Goal: Task Accomplishment & Management: Manage account settings

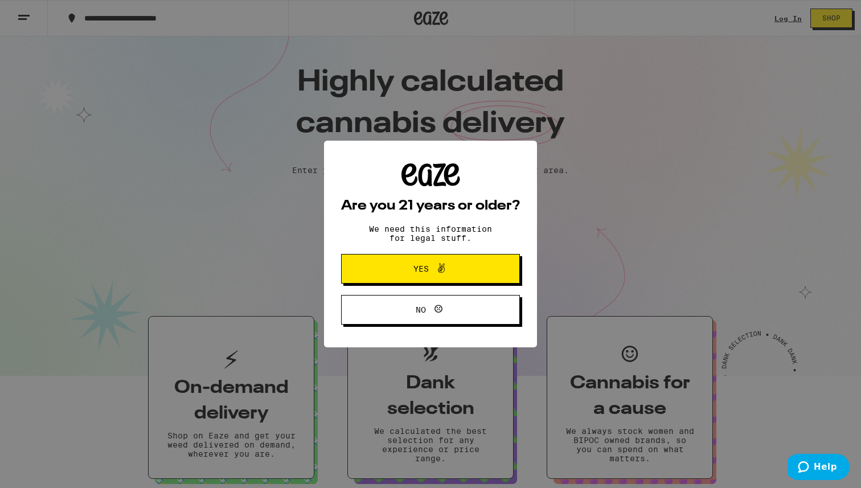
click at [436, 272] on icon at bounding box center [442, 268] width 14 height 14
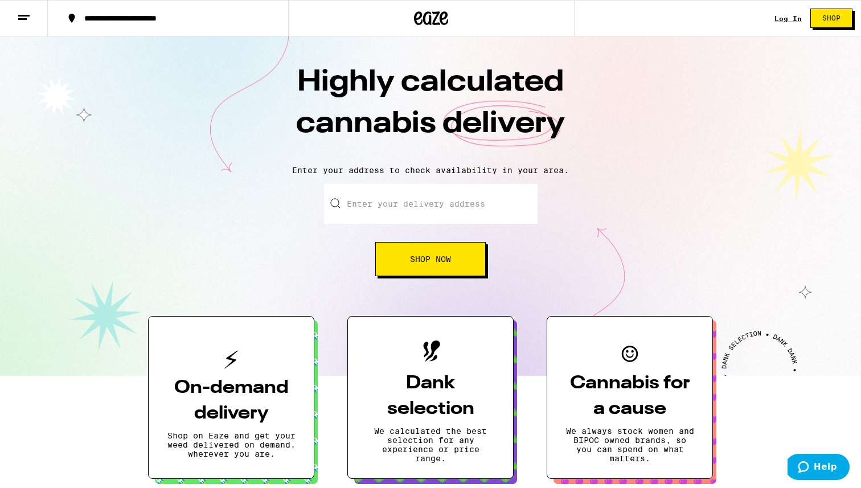
click at [26, 17] on icon at bounding box center [24, 18] width 14 height 14
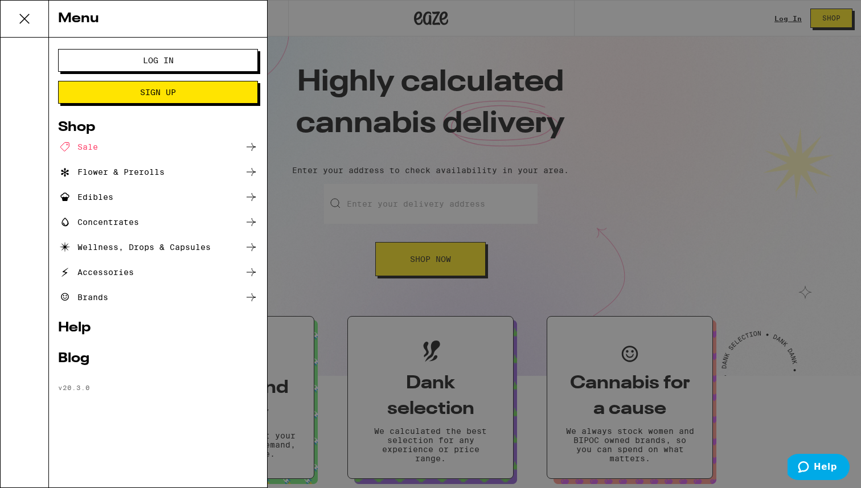
click at [169, 56] on span "Log In" at bounding box center [158, 60] width 31 height 8
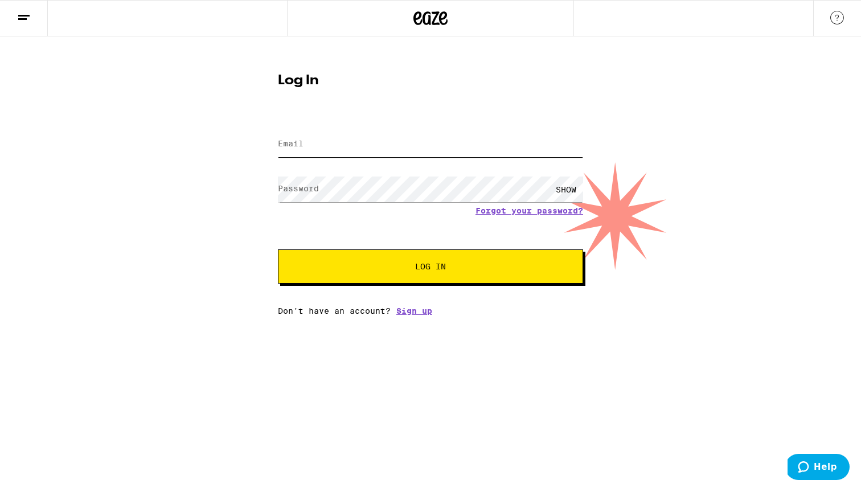
click at [323, 149] on input "Email" at bounding box center [430, 145] width 305 height 26
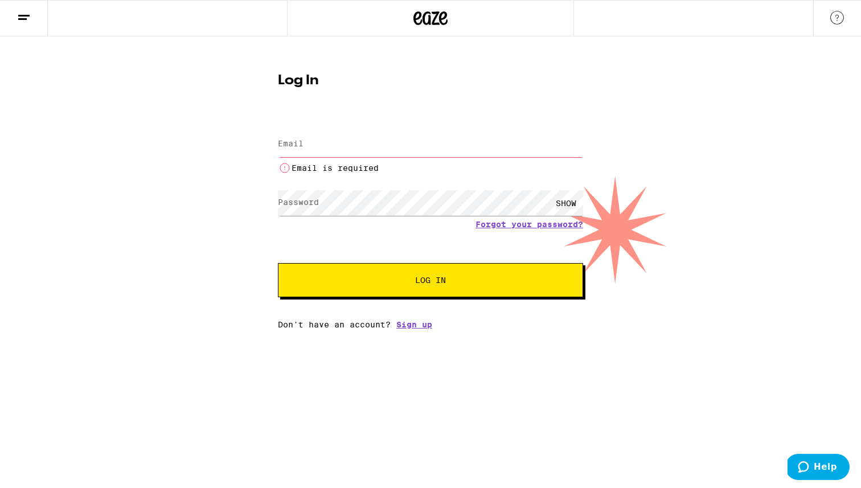
type input "[EMAIL_ADDRESS][DOMAIN_NAME]"
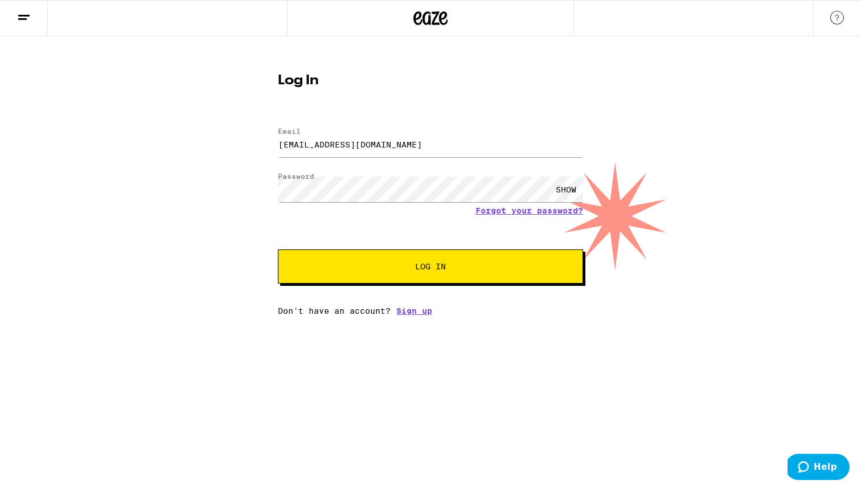
click at [416, 265] on span "Log In" at bounding box center [430, 267] width 31 height 8
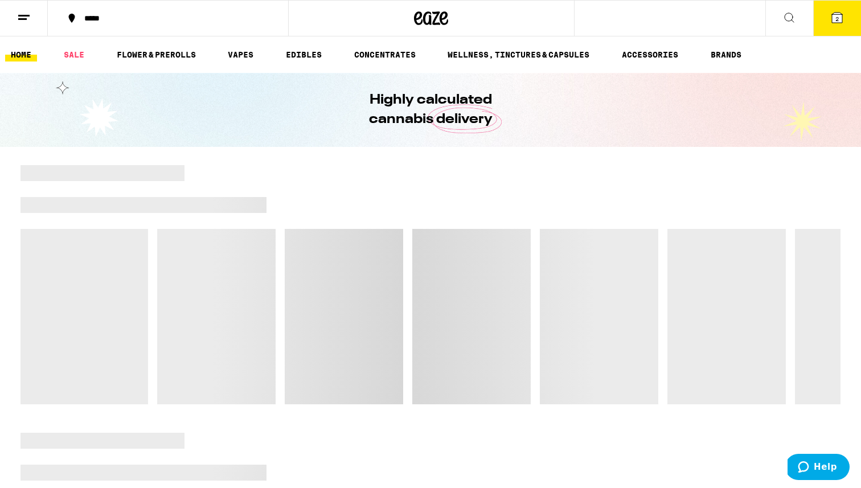
click at [26, 21] on icon at bounding box center [24, 18] width 14 height 14
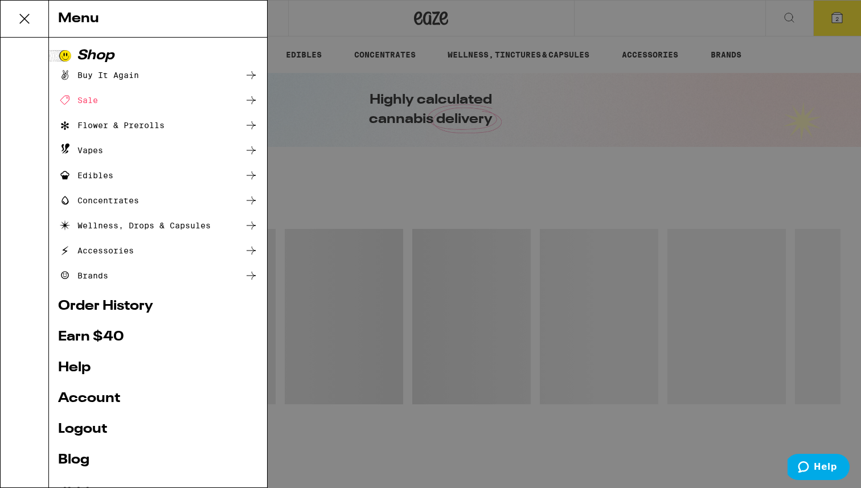
click at [88, 334] on link "Earn $ 40" at bounding box center [158, 337] width 200 height 14
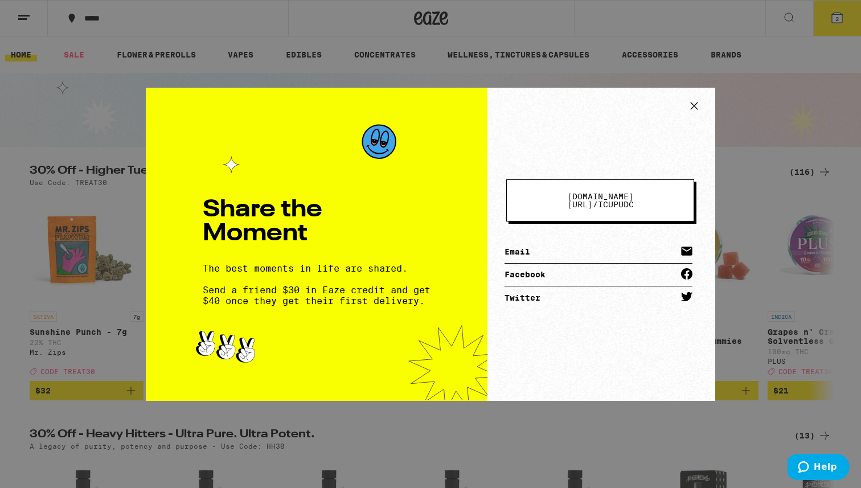
click at [573, 197] on span "[DOMAIN_NAME][URL] /" at bounding box center [600, 200] width 67 height 17
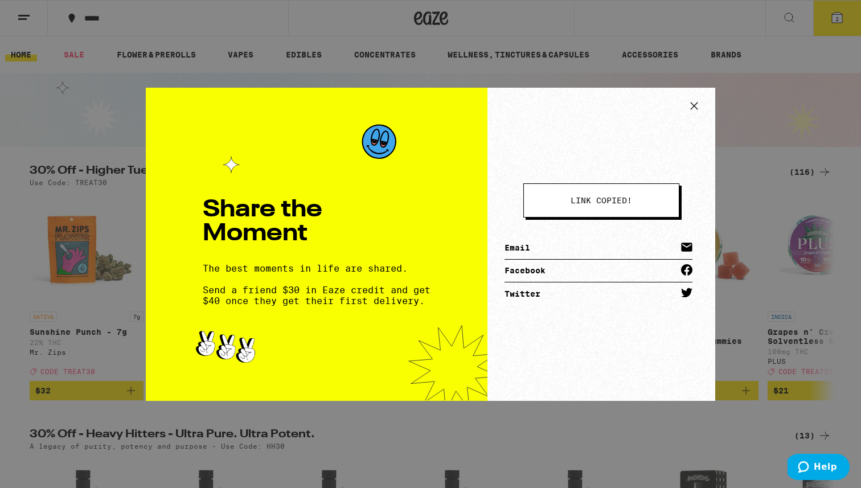
click at [691, 108] on icon at bounding box center [694, 105] width 7 height 7
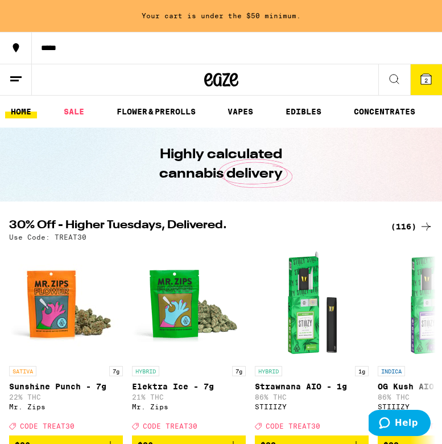
click at [10, 81] on icon at bounding box center [16, 79] width 14 height 14
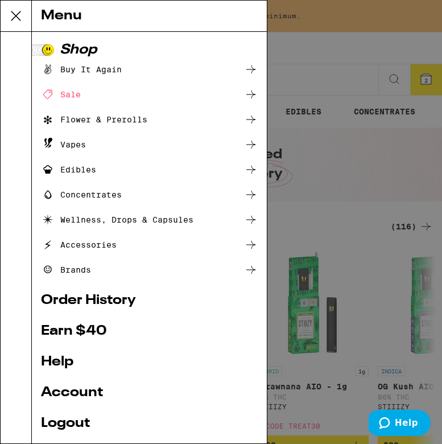
click at [74, 333] on link "Earn $ 40" at bounding box center [149, 332] width 217 height 14
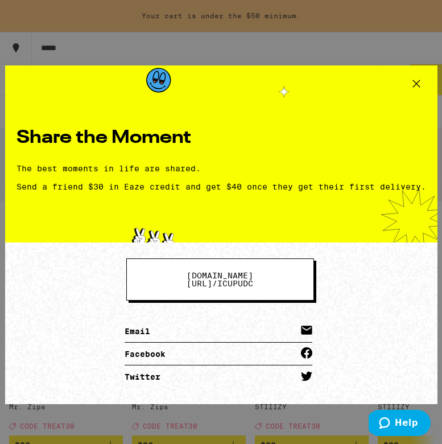
click at [241, 280] on span "[DOMAIN_NAME][URL] /" at bounding box center [220, 279] width 67 height 17
click at [416, 83] on icon at bounding box center [416, 83] width 17 height 17
click at [416, 83] on div "Share the Moment The best moments in life are shared. Send a friend $30 in Eaze…" at bounding box center [221, 222] width 442 height 444
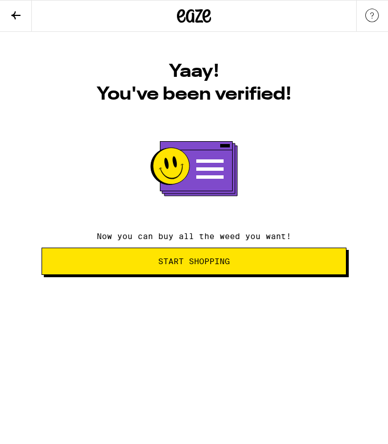
click at [171, 261] on span "Start Shopping" at bounding box center [194, 261] width 72 height 8
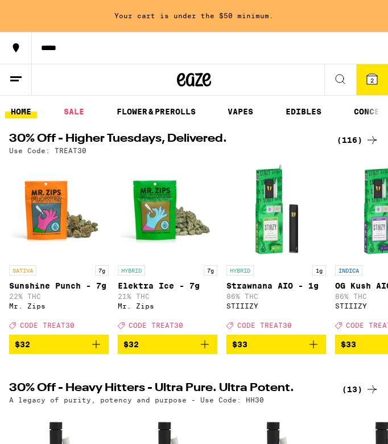
click at [21, 75] on icon at bounding box center [16, 79] width 14 height 14
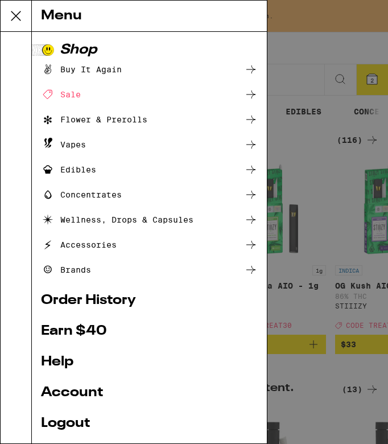
click at [19, 14] on icon at bounding box center [16, 16] width 23 height 23
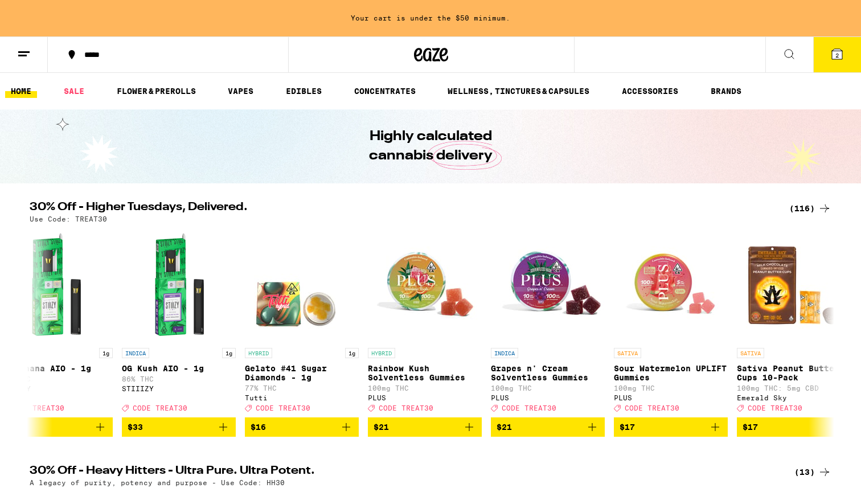
click at [29, 54] on icon at bounding box center [24, 54] width 14 height 14
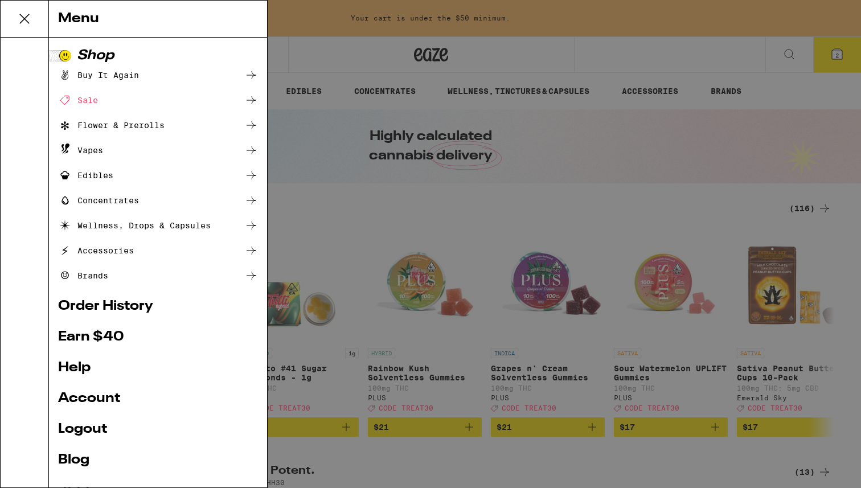
click at [340, 105] on div "Menu Shop Buy It Again Sale Flower & Prerolls Vapes Edibles Concentrates Wellne…" at bounding box center [430, 244] width 861 height 488
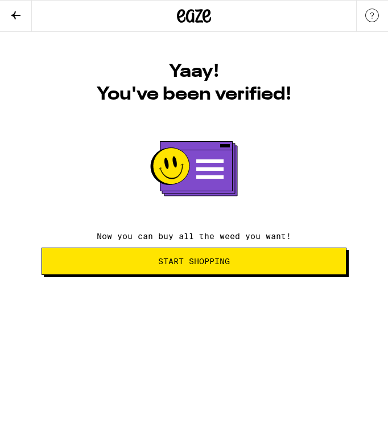
click at [190, 259] on span "Start Shopping" at bounding box center [194, 261] width 72 height 8
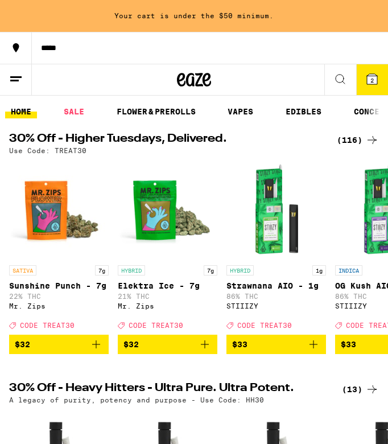
click at [15, 74] on icon at bounding box center [16, 79] width 14 height 14
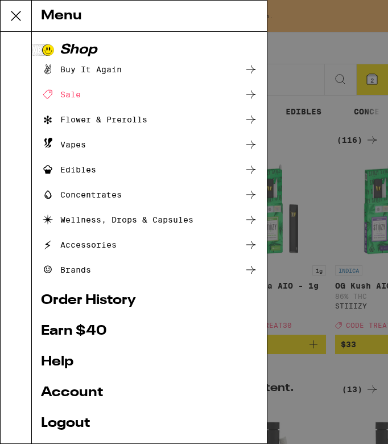
scroll to position [73, 0]
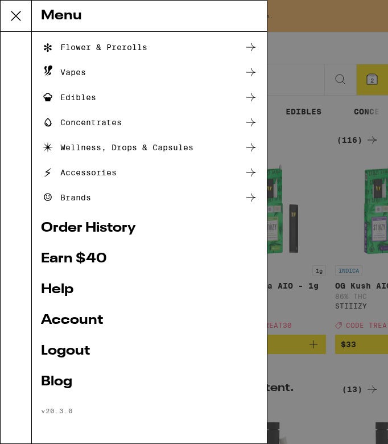
click at [76, 318] on link "Account" at bounding box center [149, 321] width 217 height 14
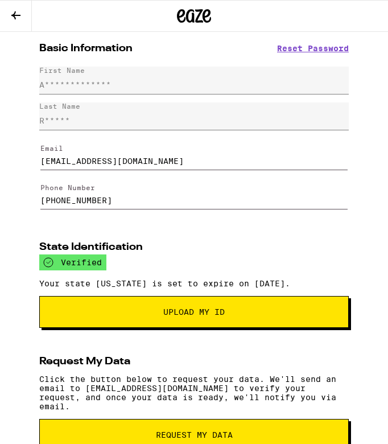
click at [134, 201] on input "(562) 843-7710" at bounding box center [194, 194] width 308 height 32
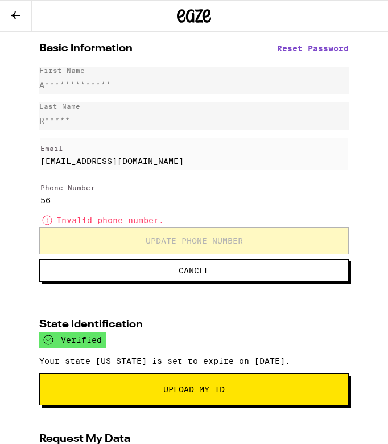
type input "5"
type input "9"
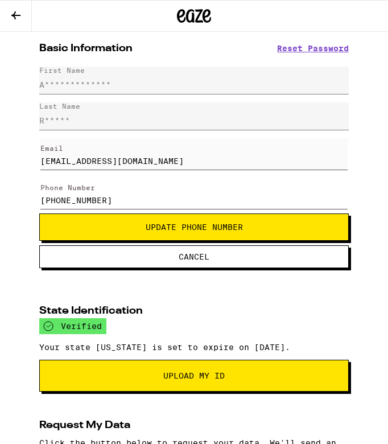
type input "(203) 781-6844"
click at [39, 214] on button "Update Phone Number" at bounding box center [194, 227] width 310 height 27
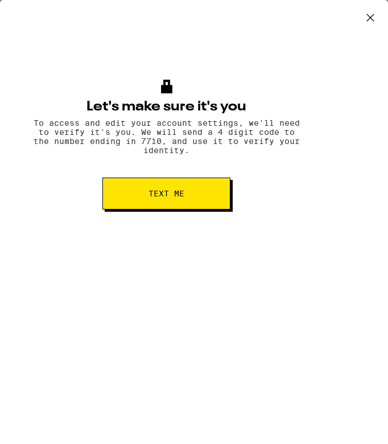
click at [146, 189] on button "Text me" at bounding box center [167, 194] width 128 height 32
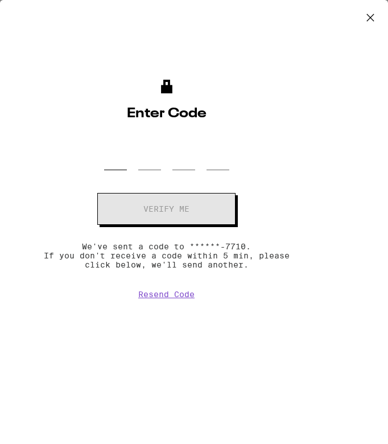
click at [116, 153] on input "OTP Code" at bounding box center [115, 154] width 23 height 32
type input "0"
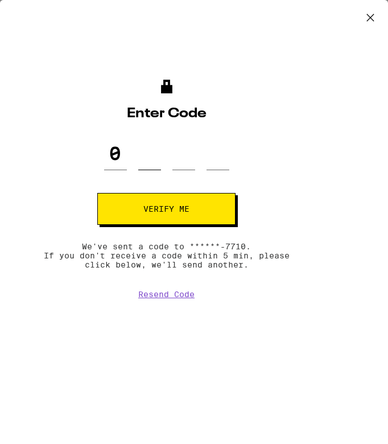
type input "7"
type input "3"
type input "1"
click at [97, 193] on button "Verify me" at bounding box center [166, 209] width 138 height 32
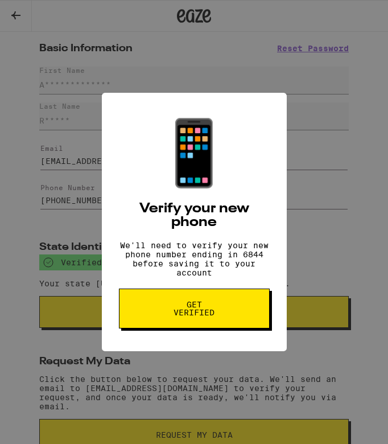
click at [190, 316] on span "Get verified" at bounding box center [194, 309] width 59 height 16
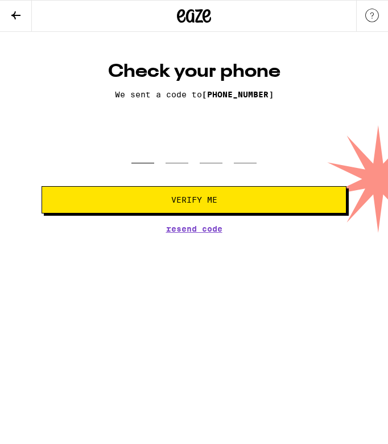
click at [146, 151] on input "tel" at bounding box center [143, 147] width 23 height 32
click at [15, 22] on button at bounding box center [16, 16] width 32 height 31
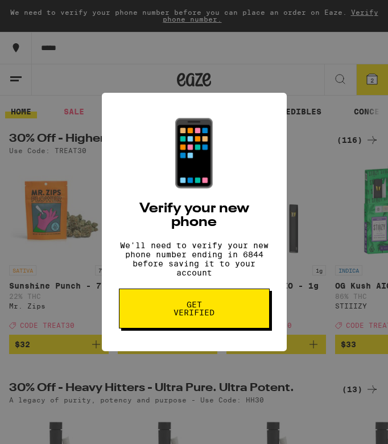
click at [190, 313] on span "Get verified" at bounding box center [194, 309] width 59 height 16
